Goal: Task Accomplishment & Management: Use online tool/utility

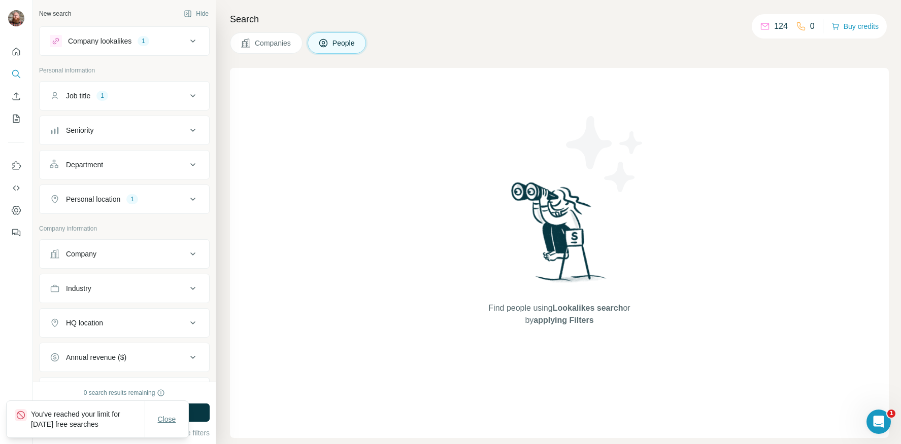
click at [164, 421] on span "Close" at bounding box center [167, 420] width 18 height 10
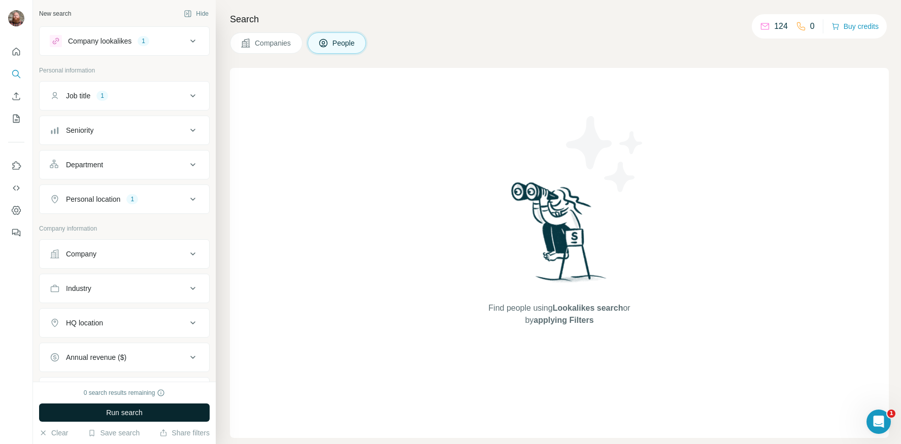
click at [149, 411] on button "Run search" at bounding box center [124, 413] width 170 height 18
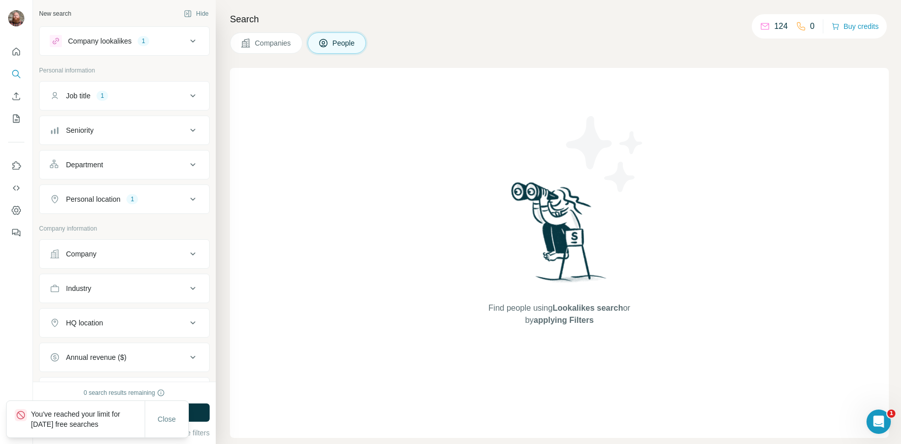
click at [286, 41] on span "Companies" at bounding box center [273, 43] width 37 height 10
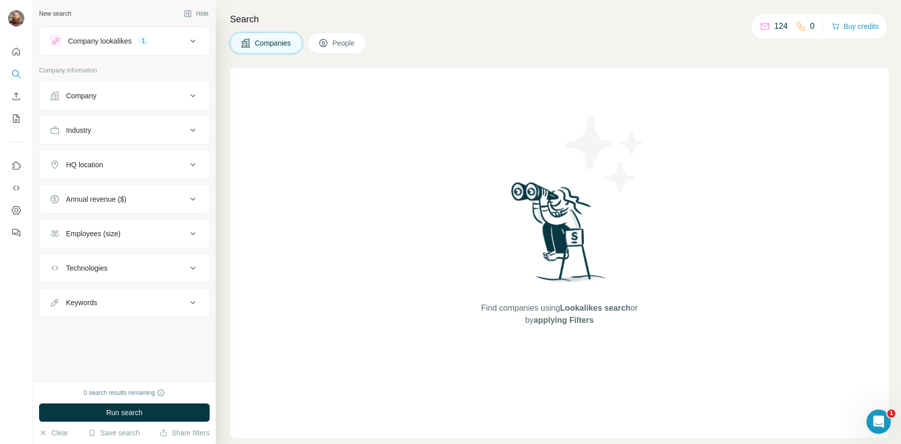
click at [336, 47] on span "People" at bounding box center [343, 43] width 23 height 10
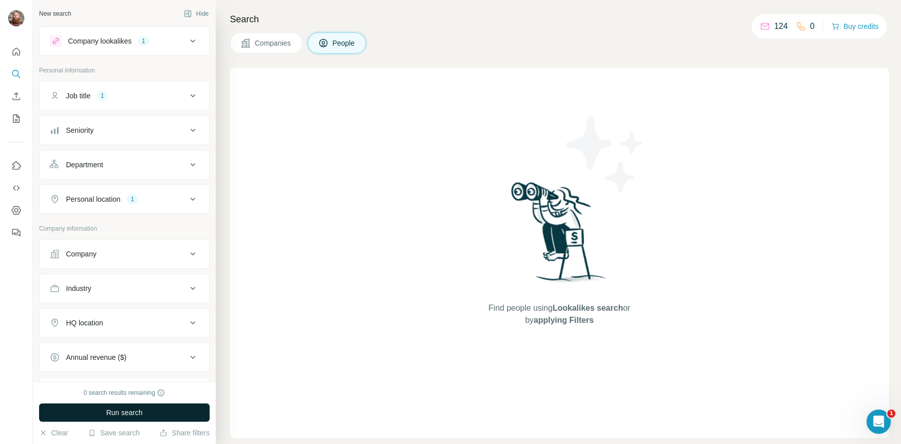
click at [135, 416] on span "Run search" at bounding box center [124, 413] width 37 height 10
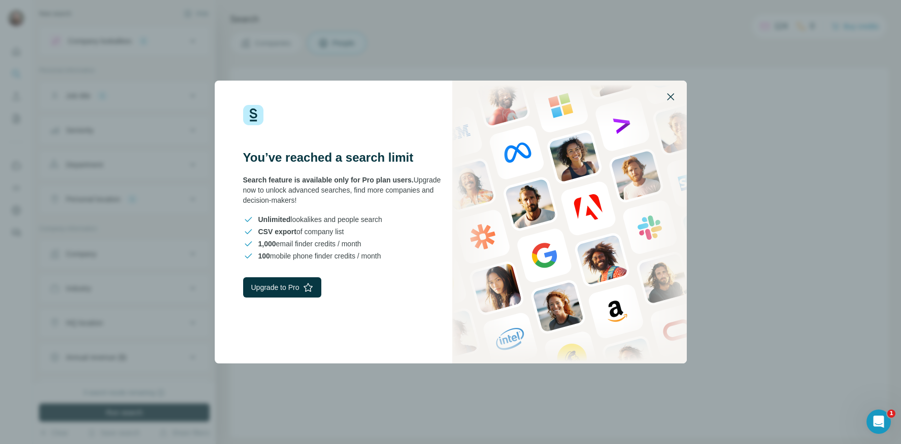
click at [669, 96] on icon "button" at bounding box center [670, 96] width 7 height 7
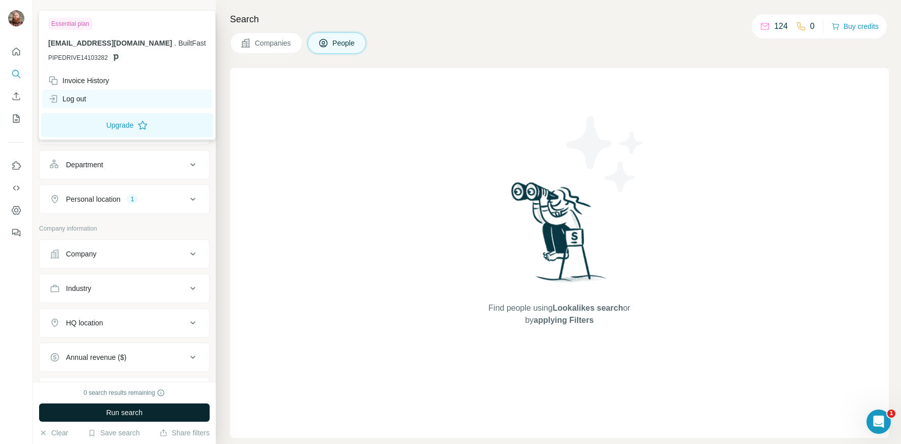
click at [86, 102] on div "Log out" at bounding box center [67, 99] width 38 height 10
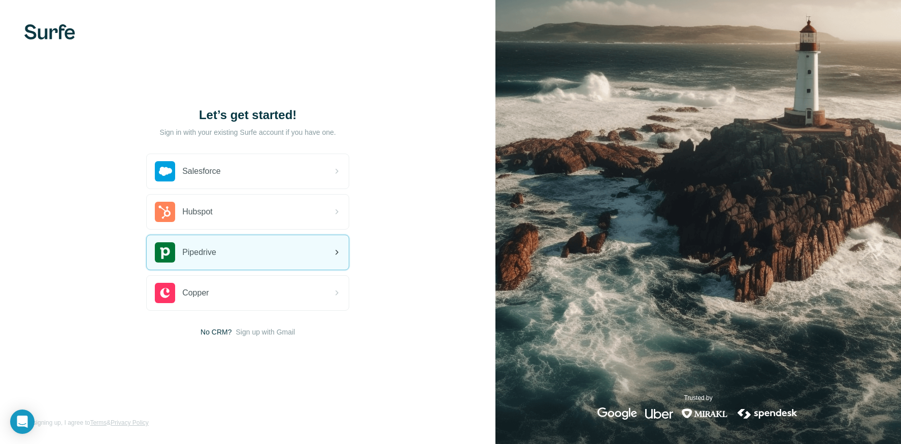
click at [237, 254] on div "Pipedrive" at bounding box center [248, 252] width 202 height 35
